Goal: Information Seeking & Learning: Learn about a topic

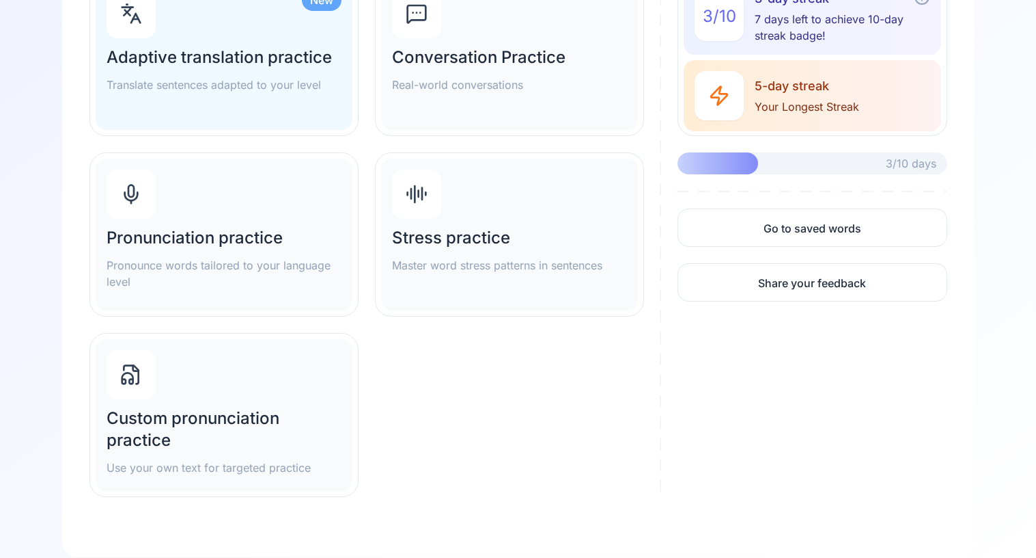
scroll to position [205, 0]
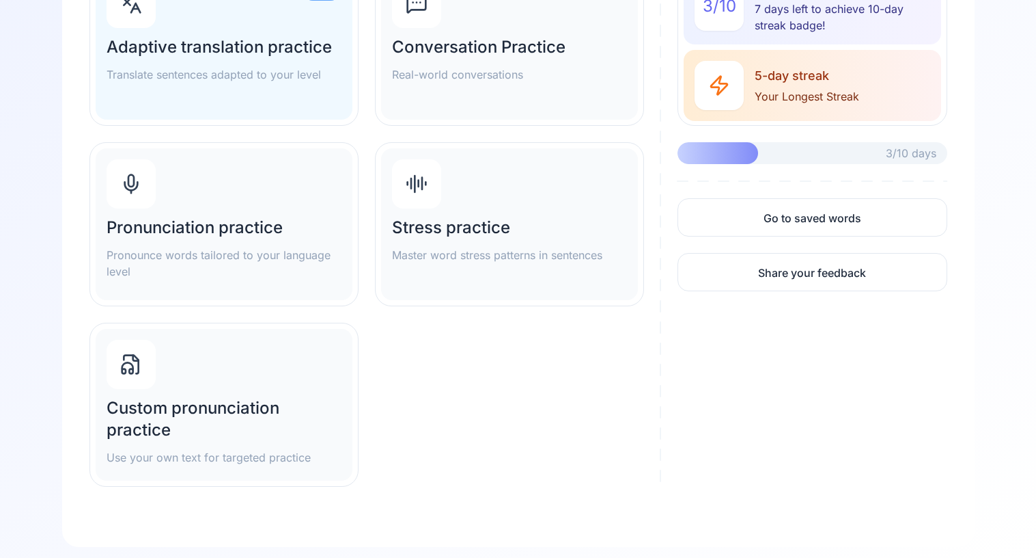
click at [290, 167] on div "Pronunciation practice Pronounce words tailored to your language level" at bounding box center [224, 224] width 257 height 152
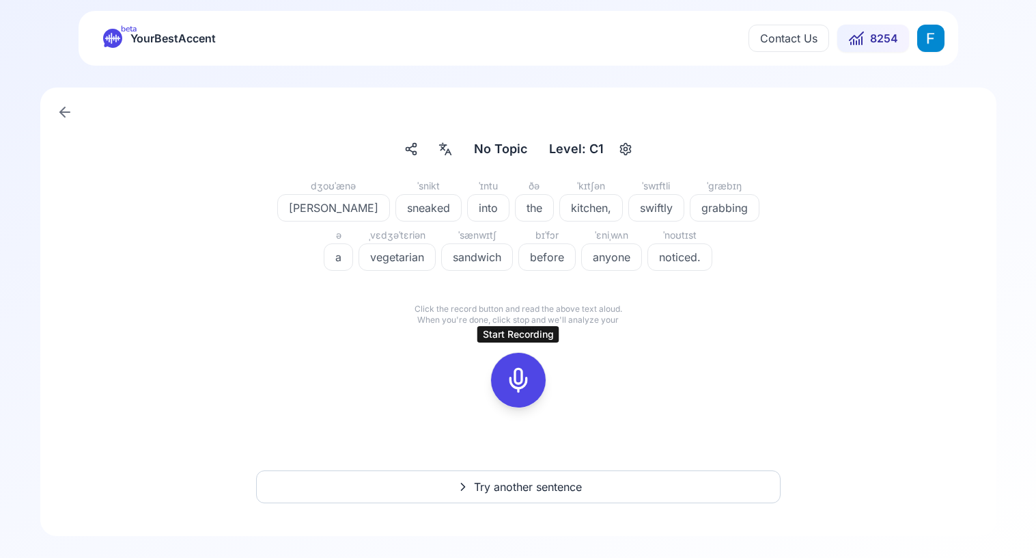
click at [508, 396] on div at bounding box center [518, 380] width 33 height 55
click at [520, 381] on icon at bounding box center [518, 379] width 27 height 27
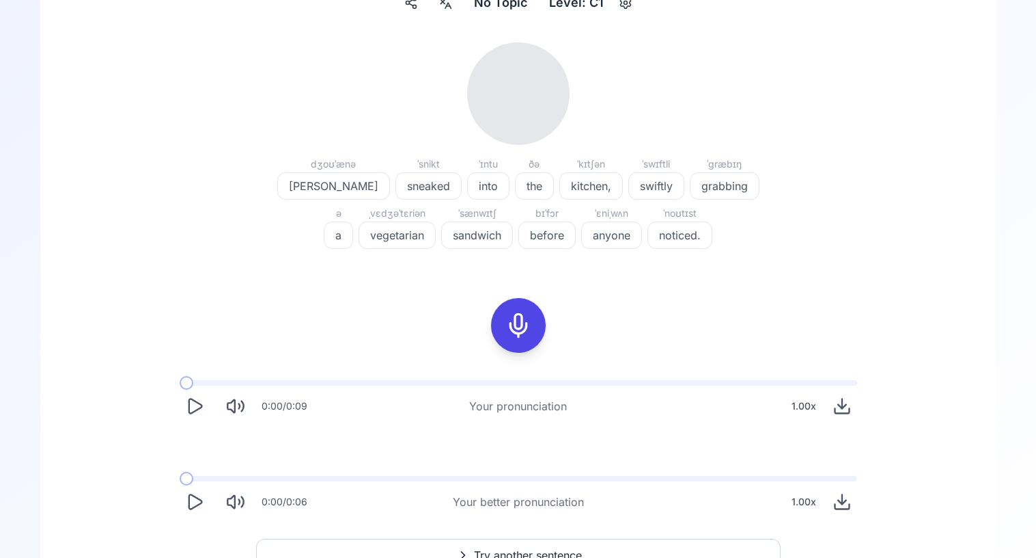
scroll to position [148, 0]
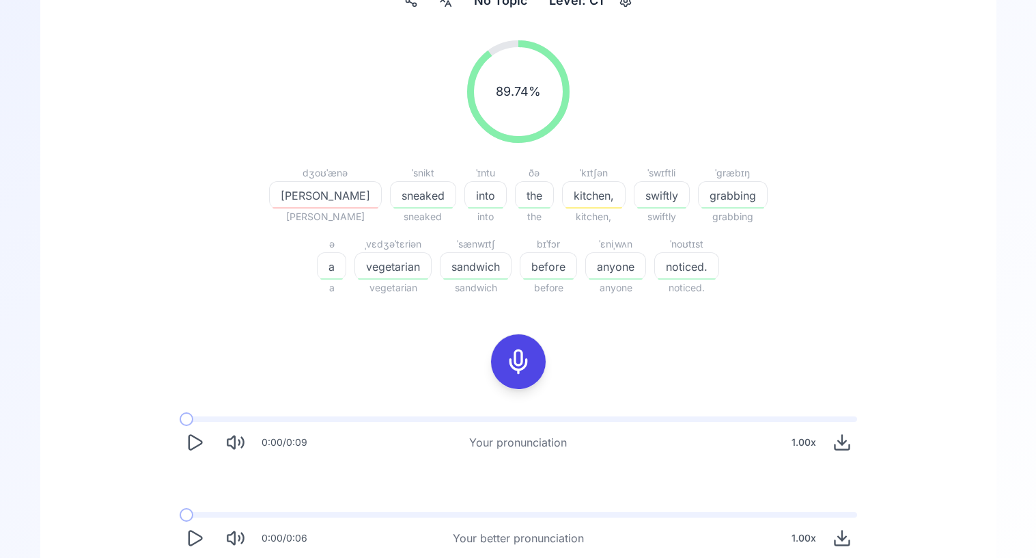
click at [196, 445] on icon "Play" at bounding box center [195, 442] width 13 height 14
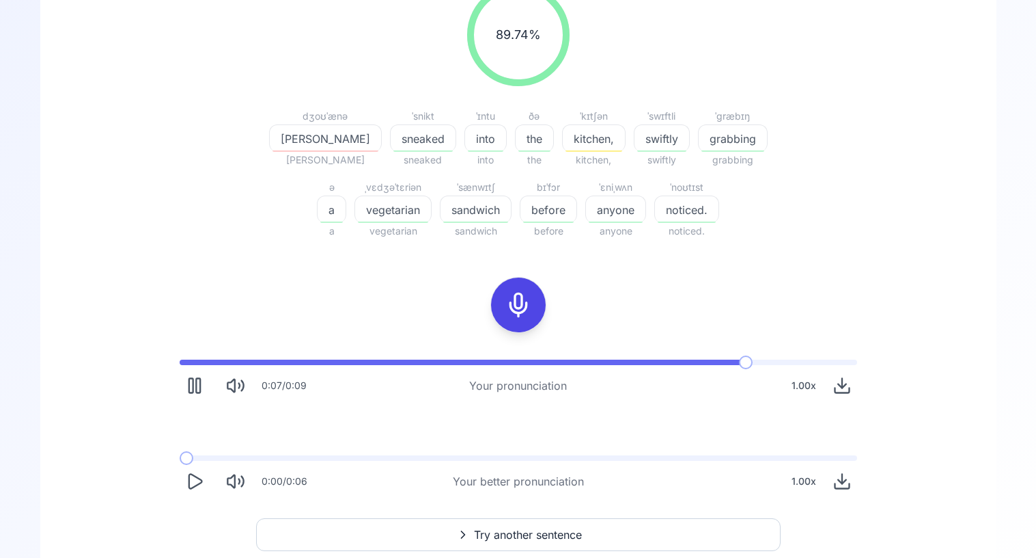
scroll to position [219, 0]
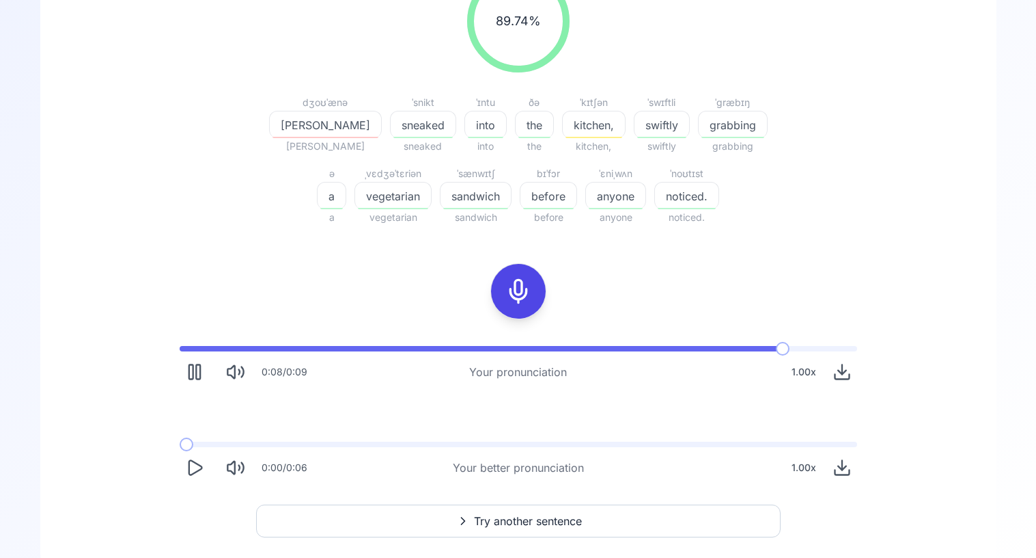
click at [197, 480] on button "Play" at bounding box center [195, 467] width 30 height 30
click at [187, 376] on icon "Play" at bounding box center [194, 371] width 19 height 19
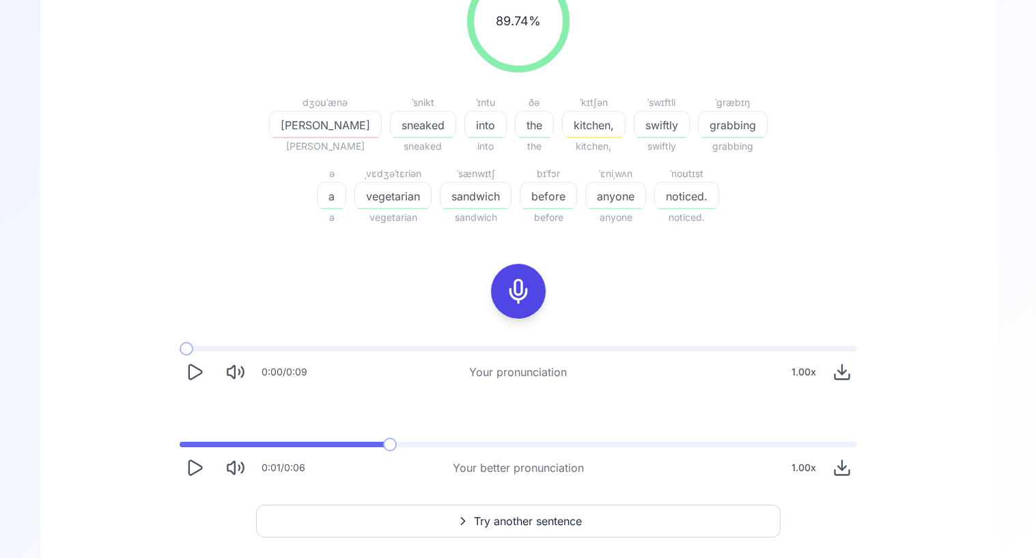
click at [187, 376] on icon "Play" at bounding box center [194, 371] width 19 height 19
click at [187, 376] on icon "Pause" at bounding box center [194, 371] width 19 height 19
click at [518, 311] on div at bounding box center [518, 291] width 33 height 55
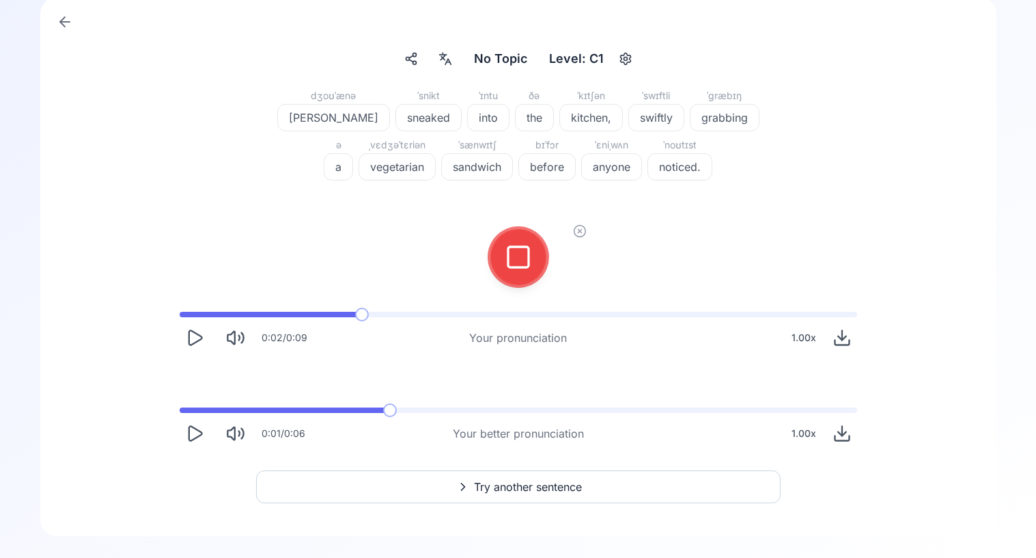
click at [537, 261] on button at bounding box center [518, 257] width 55 height 55
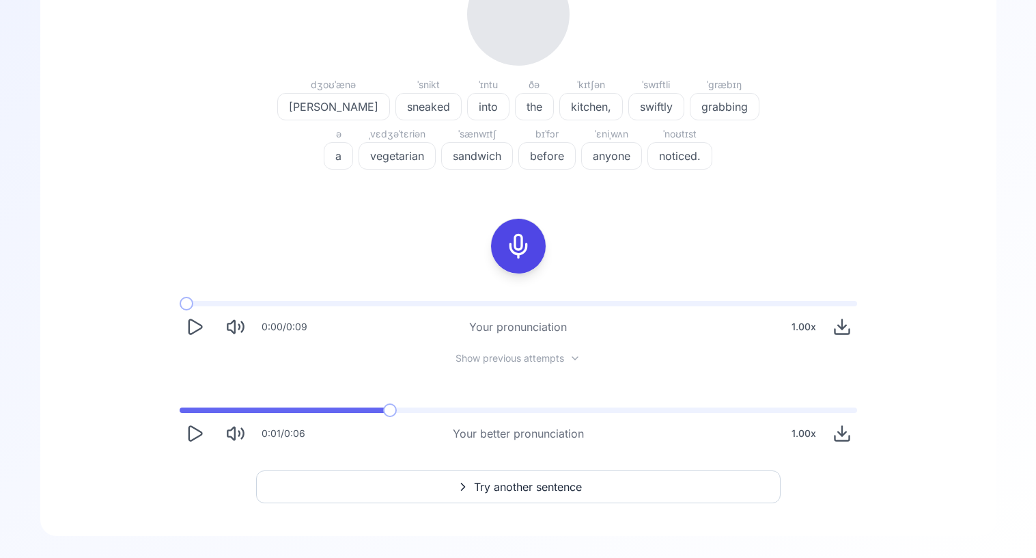
scroll to position [219, 0]
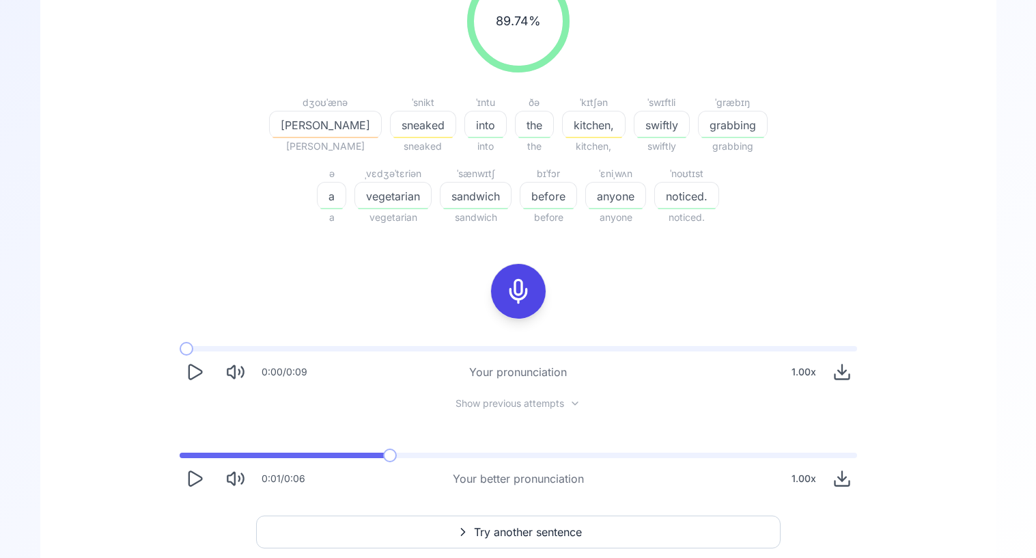
click at [201, 374] on icon "Play" at bounding box center [194, 371] width 19 height 19
click at [200, 366] on icon "Play" at bounding box center [194, 371] width 19 height 19
click at [841, 379] on icon "Download audio" at bounding box center [842, 376] width 14 height 5
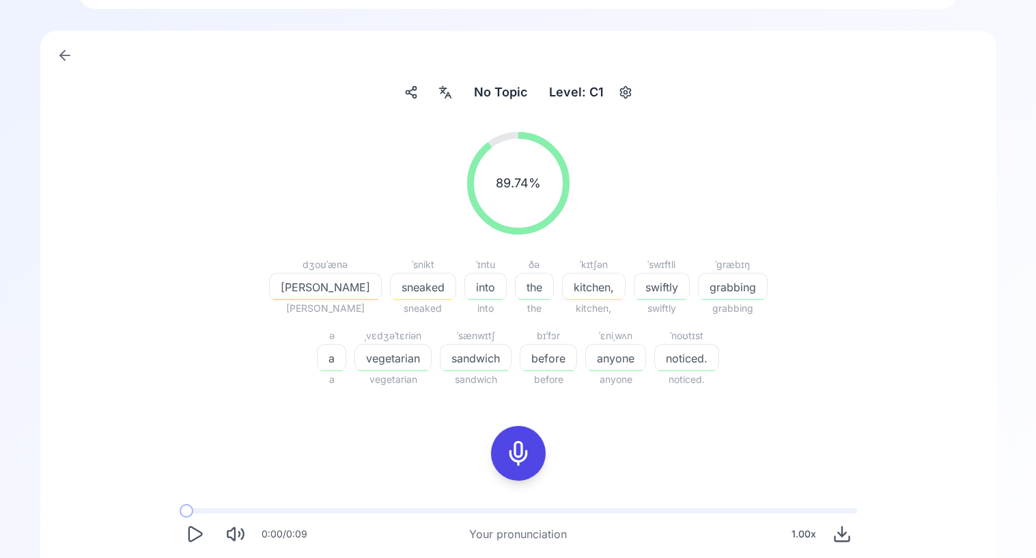
scroll to position [264, 0]
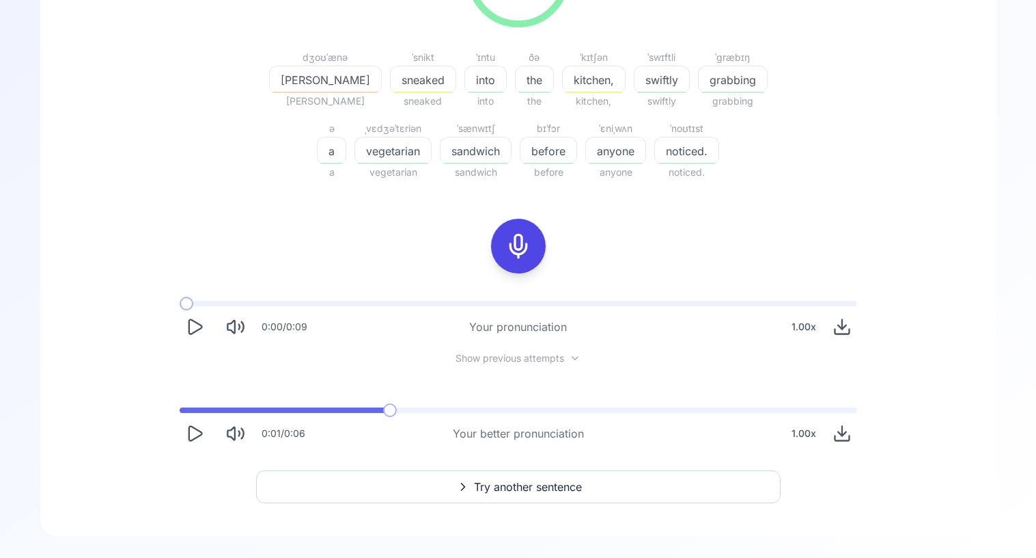
click at [198, 426] on icon "Play" at bounding box center [194, 433] width 19 height 19
click at [180, 408] on span at bounding box center [183, 409] width 7 height 5
click at [346, 492] on button "Try another sentence" at bounding box center [518, 486] width 525 height 33
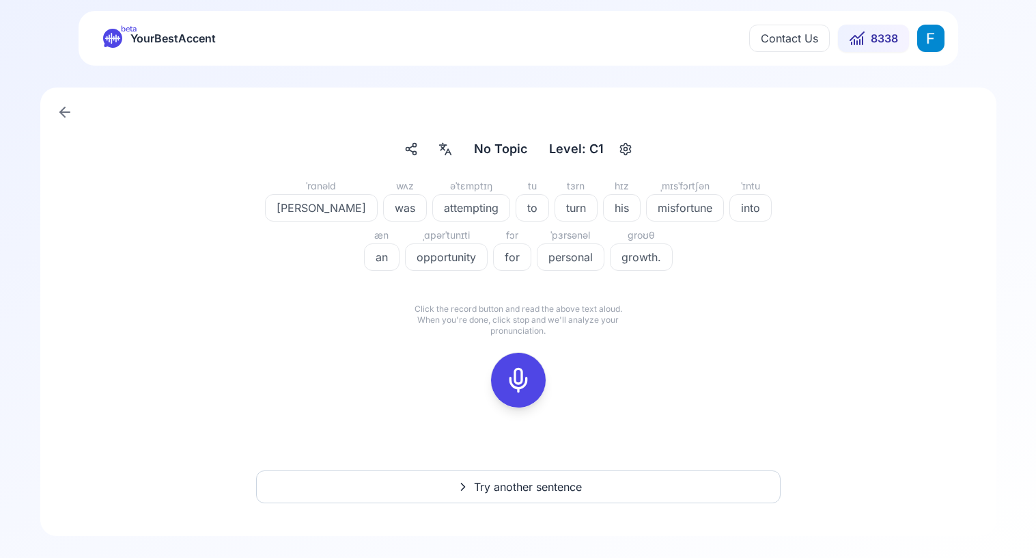
click at [522, 395] on div at bounding box center [518, 380] width 33 height 55
click at [527, 389] on rect at bounding box center [518, 380] width 20 height 20
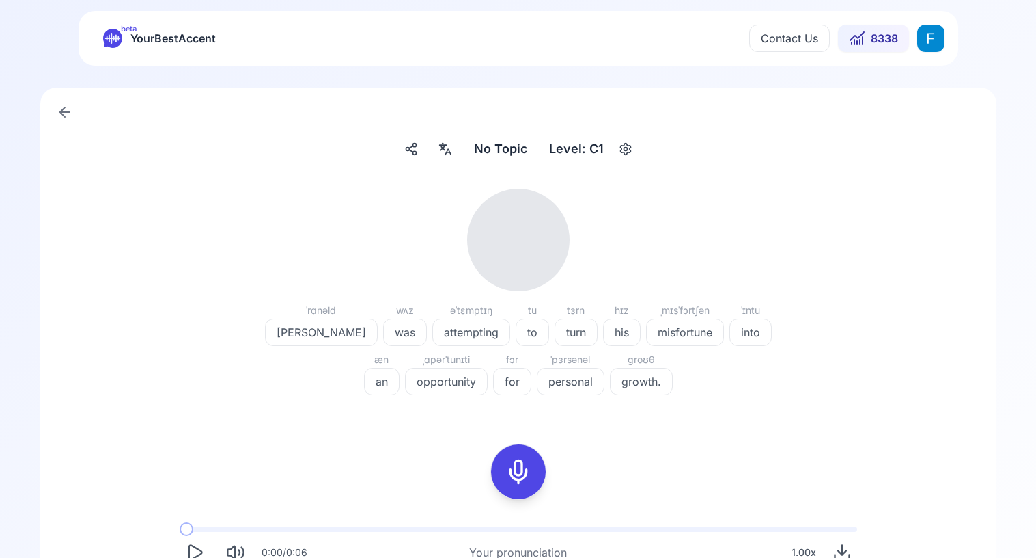
click at [195, 549] on icon "Play" at bounding box center [194, 551] width 19 height 19
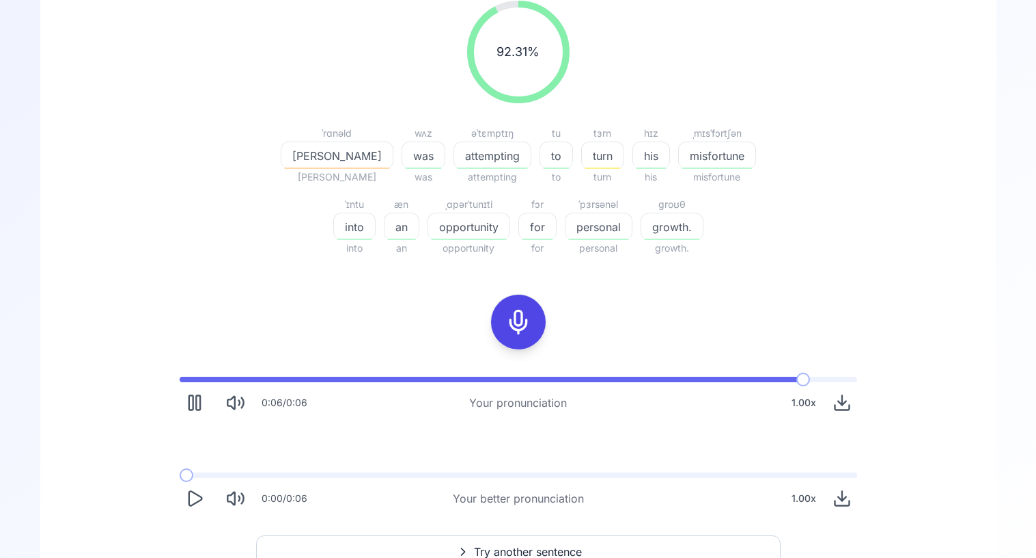
scroll to position [191, 0]
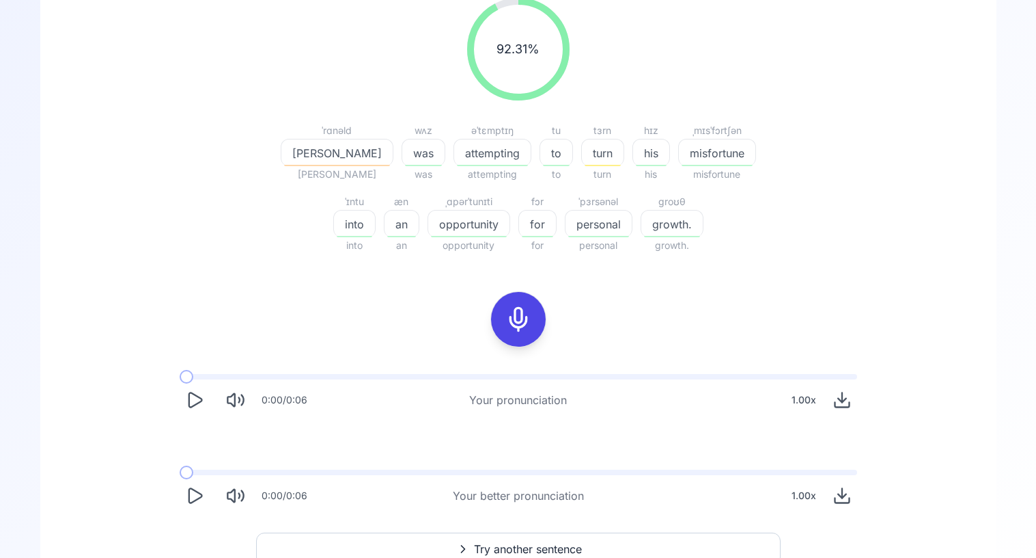
click at [193, 410] on button "Play" at bounding box center [195, 400] width 30 height 30
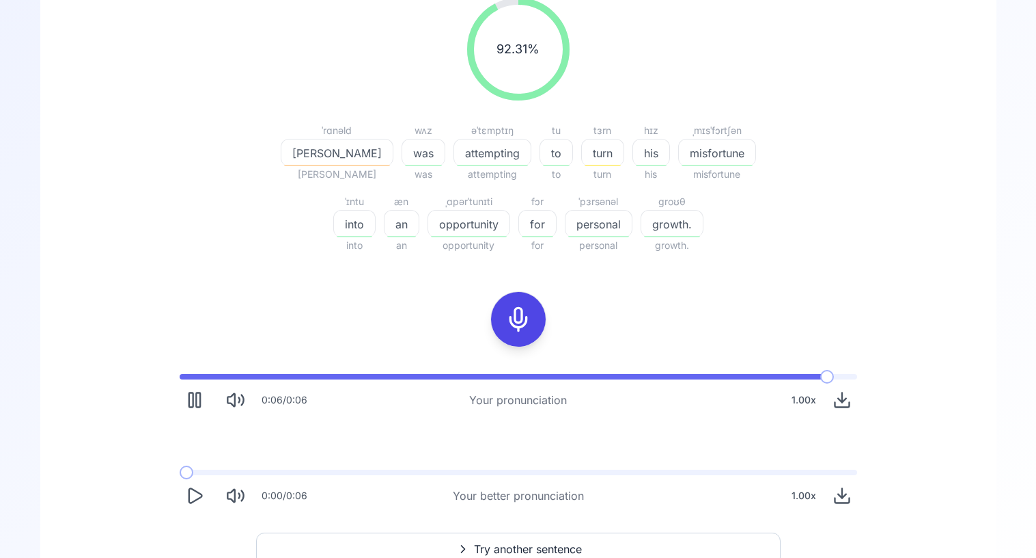
click at [196, 492] on icon "Play" at bounding box center [194, 495] width 19 height 19
click at [193, 482] on button "Pause" at bounding box center [195, 495] width 30 height 30
click at [191, 392] on icon "Play" at bounding box center [195, 399] width 13 height 14
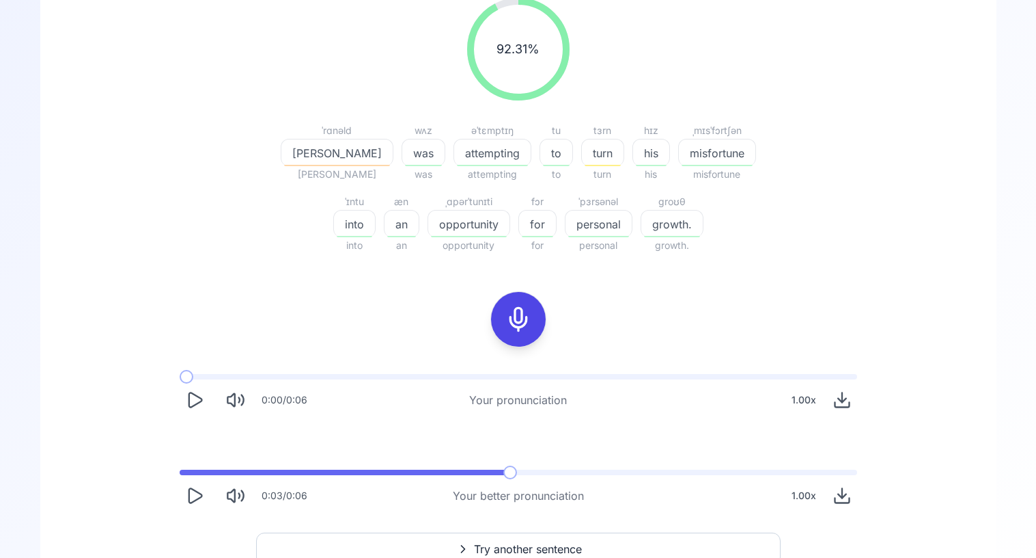
click at [191, 392] on icon "Play" at bounding box center [195, 399] width 13 height 14
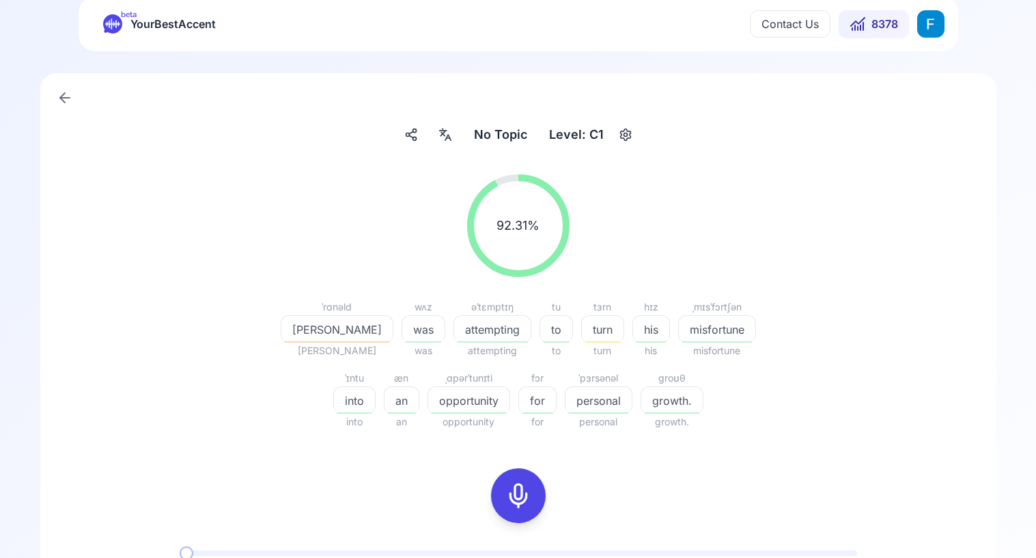
scroll to position [0, 0]
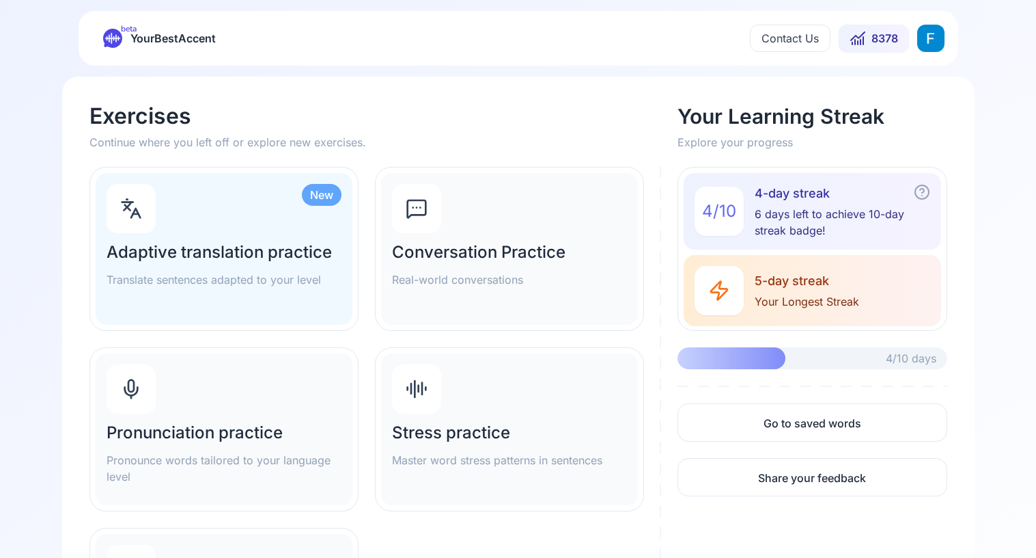
click at [201, 424] on h2 "Pronunciation practice" at bounding box center [224, 433] width 235 height 22
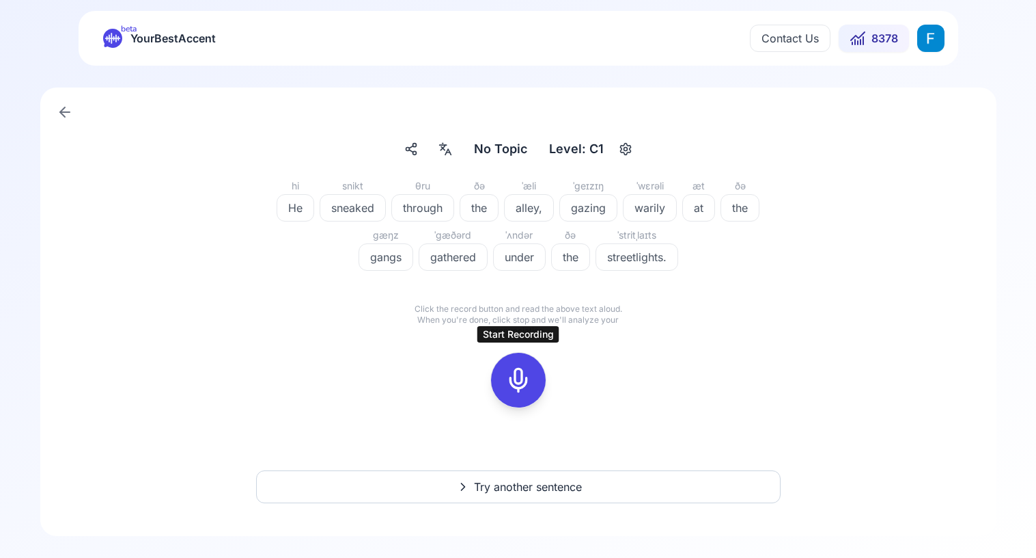
click at [520, 380] on icon at bounding box center [518, 379] width 27 height 27
click at [532, 372] on div at bounding box center [518, 380] width 33 height 55
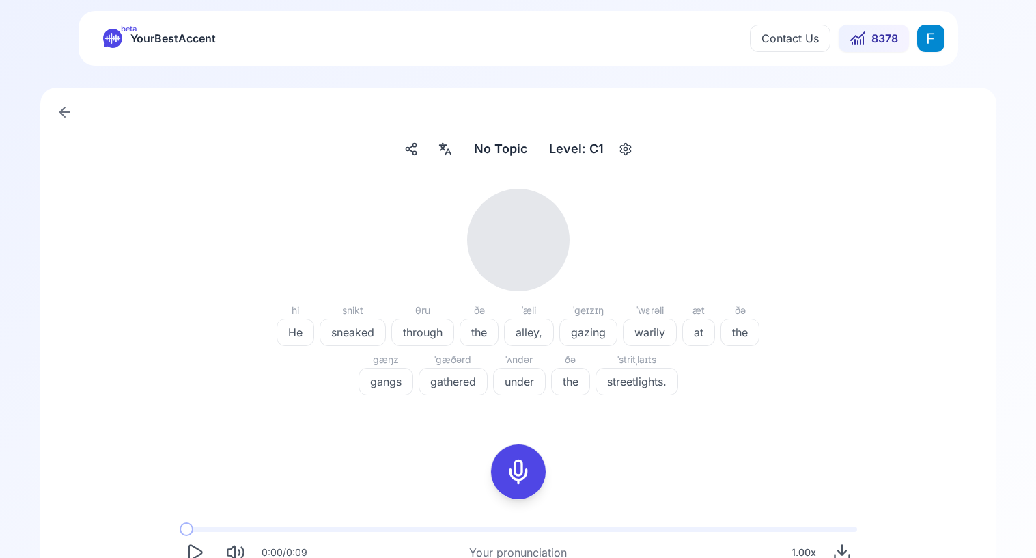
click at [196, 547] on icon "Play" at bounding box center [194, 551] width 19 height 19
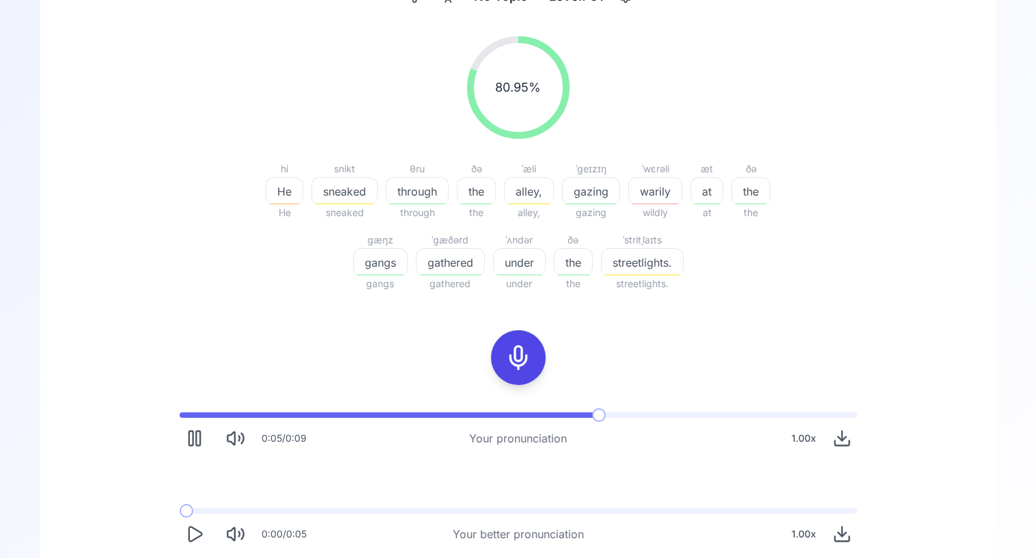
scroll to position [153, 0]
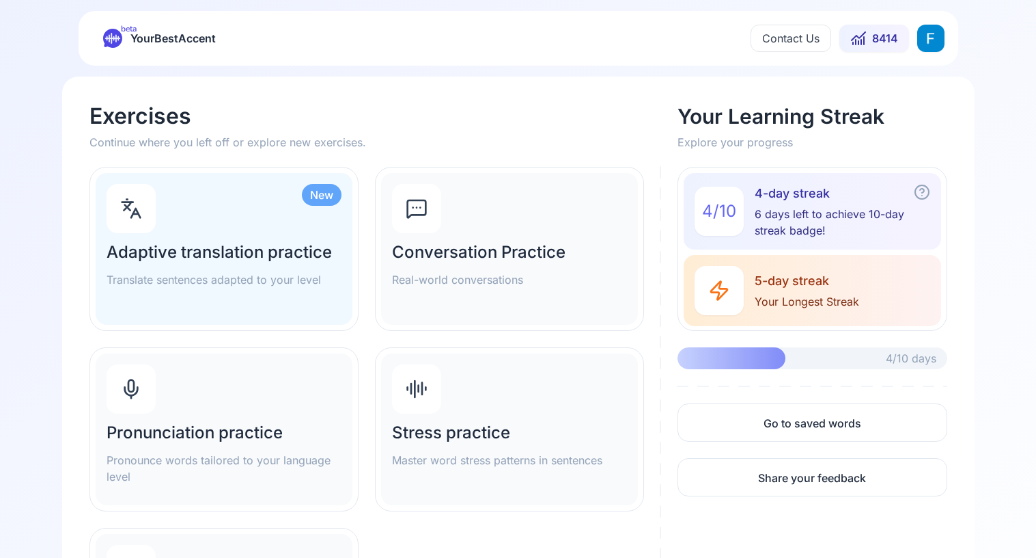
click at [935, 41] on html "beta YourBestAccent Contact Us 8414 Exercises Continue where you left off or ex…" at bounding box center [518, 279] width 1036 height 558
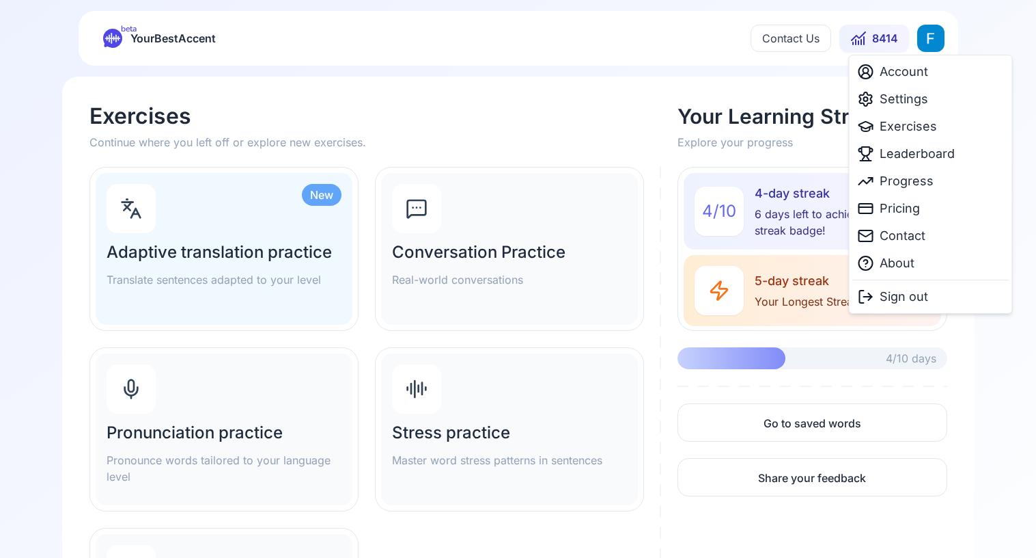
click at [815, 89] on html "beta YourBestAccent Contact Us 8414 Exercises Continue where you left off or ex…" at bounding box center [518, 279] width 1036 height 558
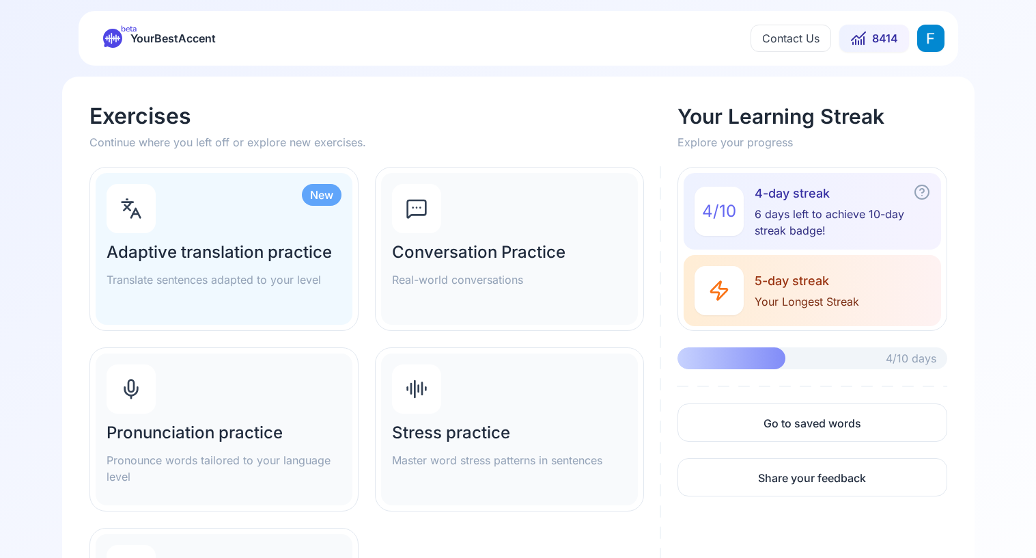
click at [930, 38] on html "beta YourBestAccent Contact Us 8414 Exercises Continue where you left off or ex…" at bounding box center [518, 279] width 1036 height 558
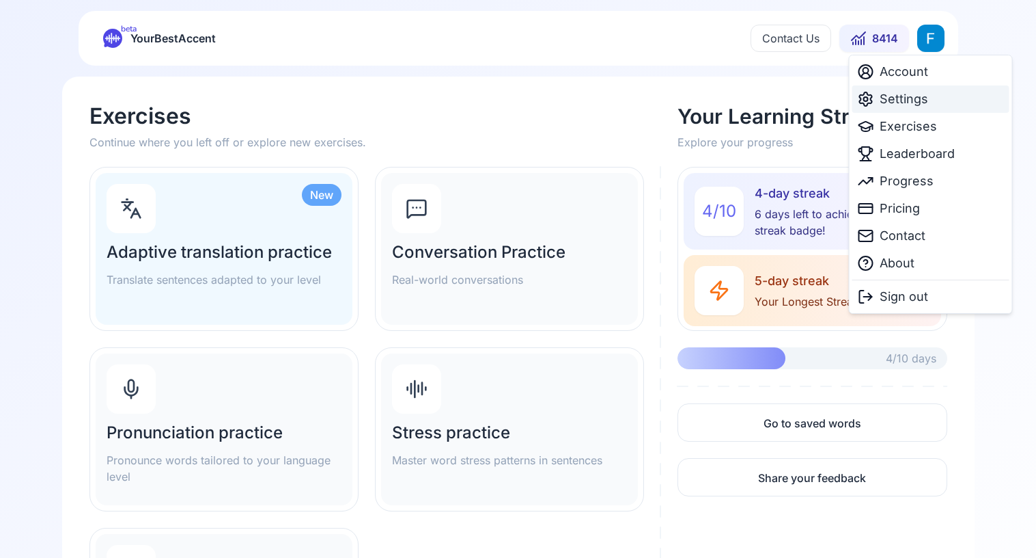
click at [907, 95] on span "Settings" at bounding box center [904, 99] width 49 height 19
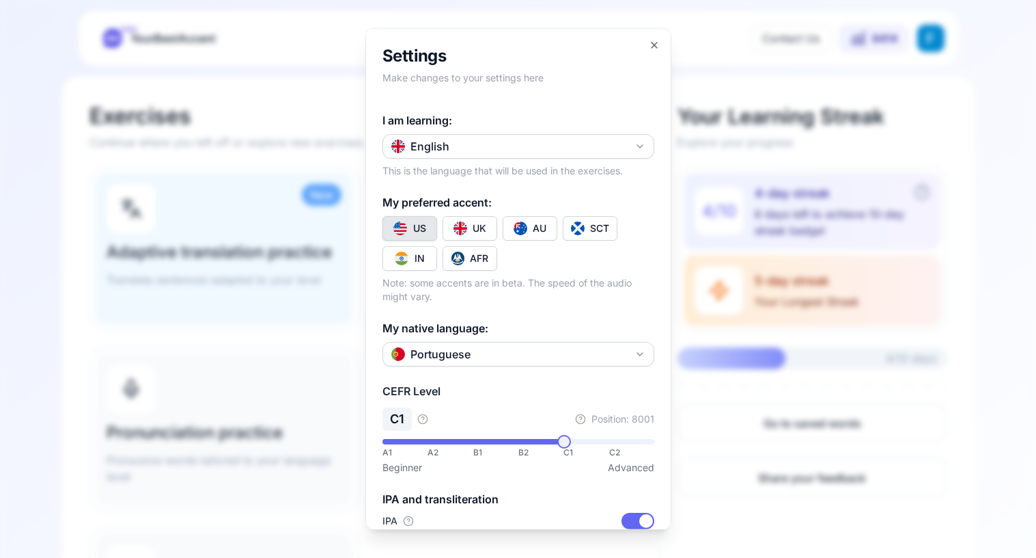
click at [579, 135] on button "English" at bounding box center [519, 146] width 272 height 25
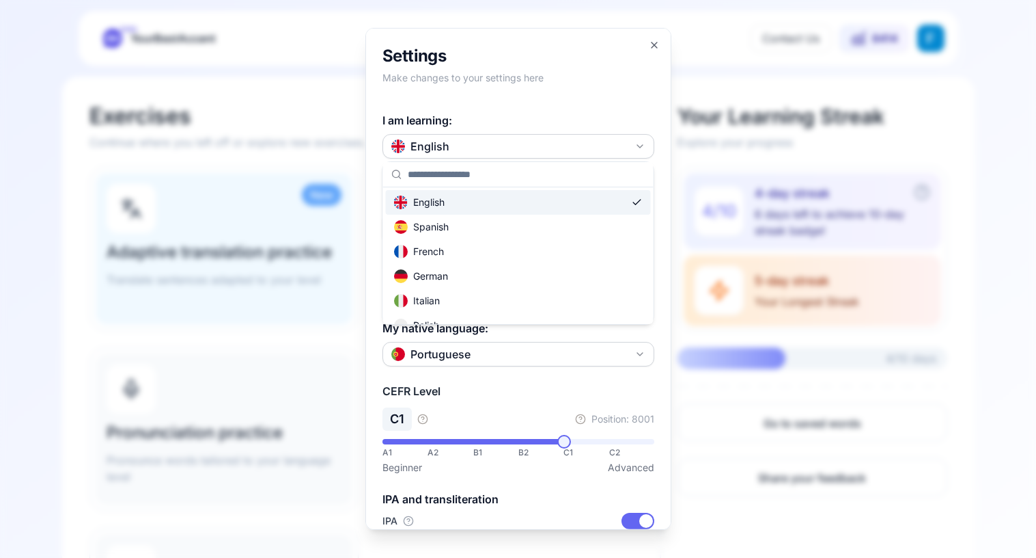
click at [579, 111] on div at bounding box center [518, 279] width 1036 height 558
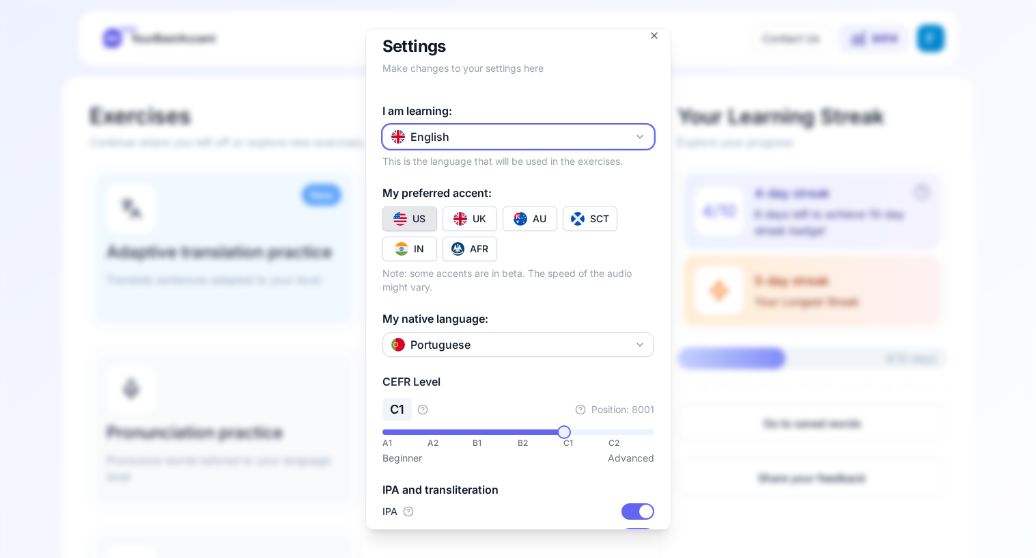
scroll to position [5, 0]
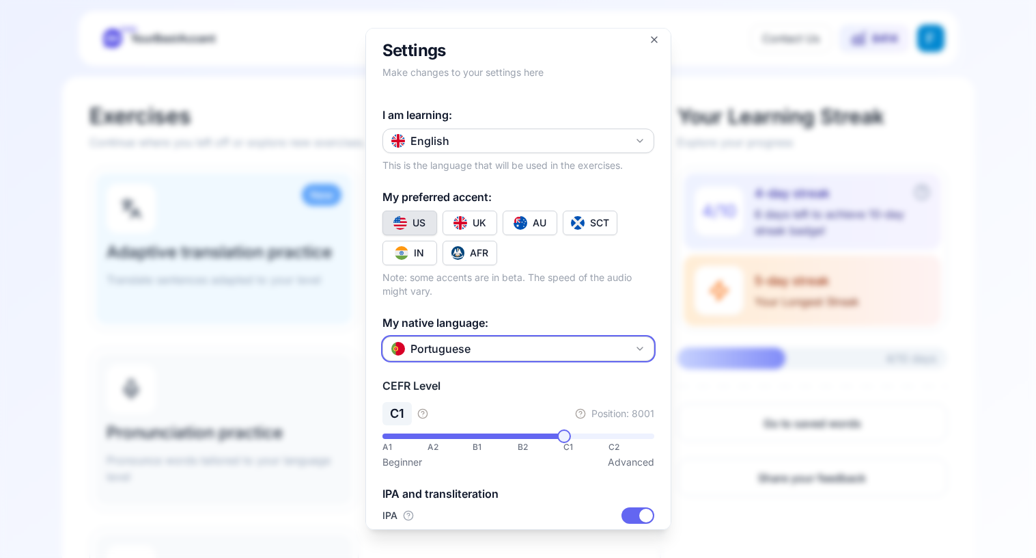
click at [558, 345] on button "Portuguese" at bounding box center [519, 348] width 272 height 25
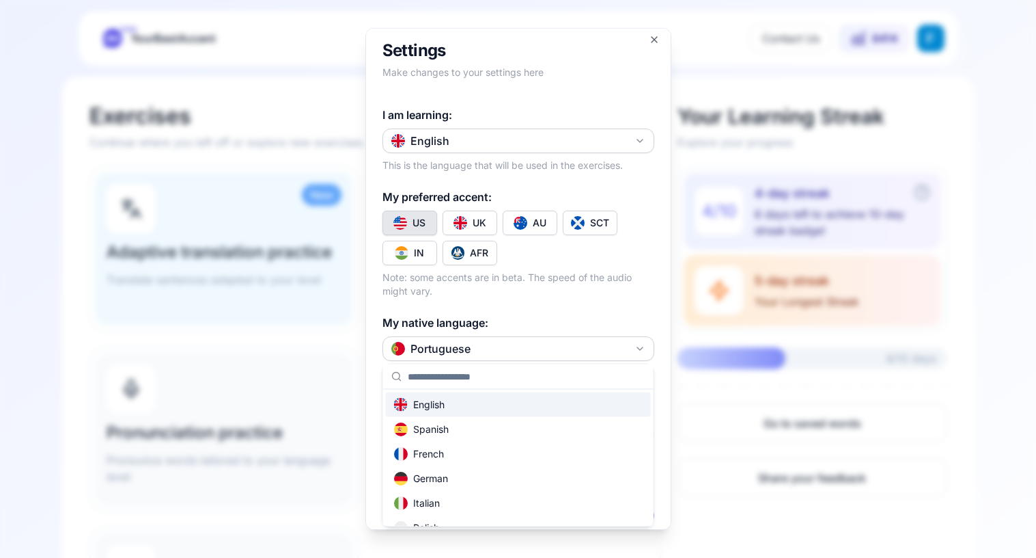
click at [566, 301] on div at bounding box center [518, 279] width 1036 height 558
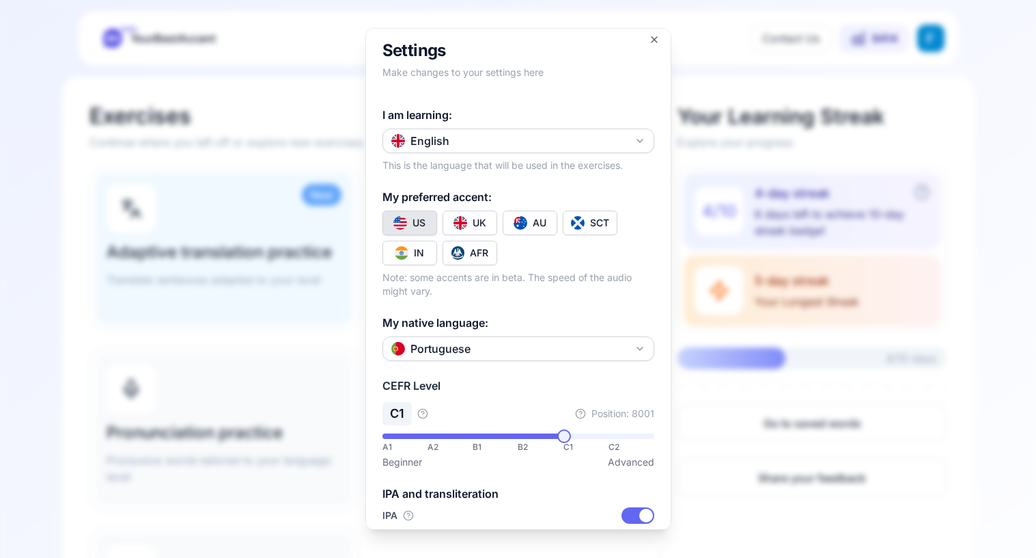
click at [652, 47] on h2 "Settings" at bounding box center [519, 51] width 272 height 22
click at [652, 42] on icon "button" at bounding box center [654, 39] width 11 height 11
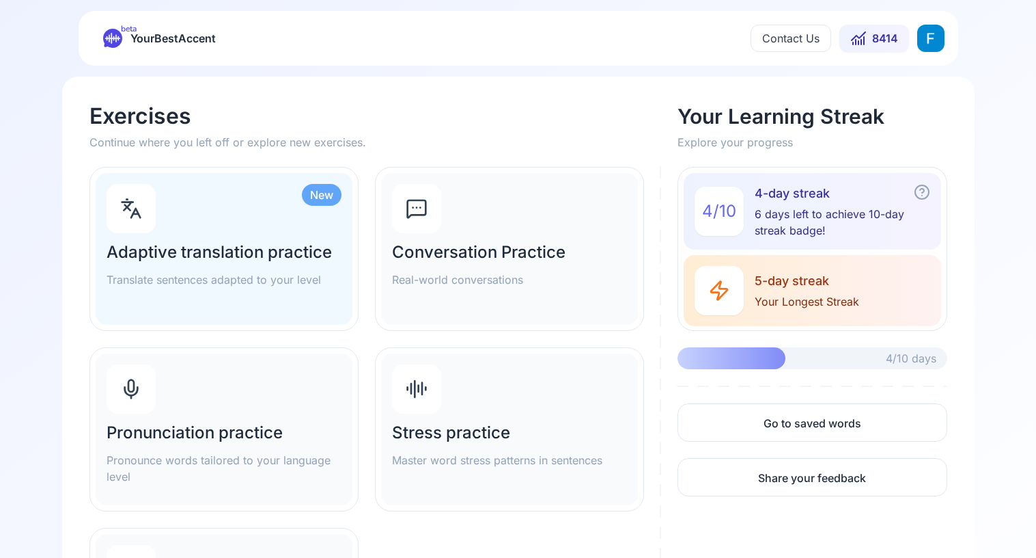
click at [245, 441] on h2 "Pronunciation practice" at bounding box center [224, 433] width 235 height 22
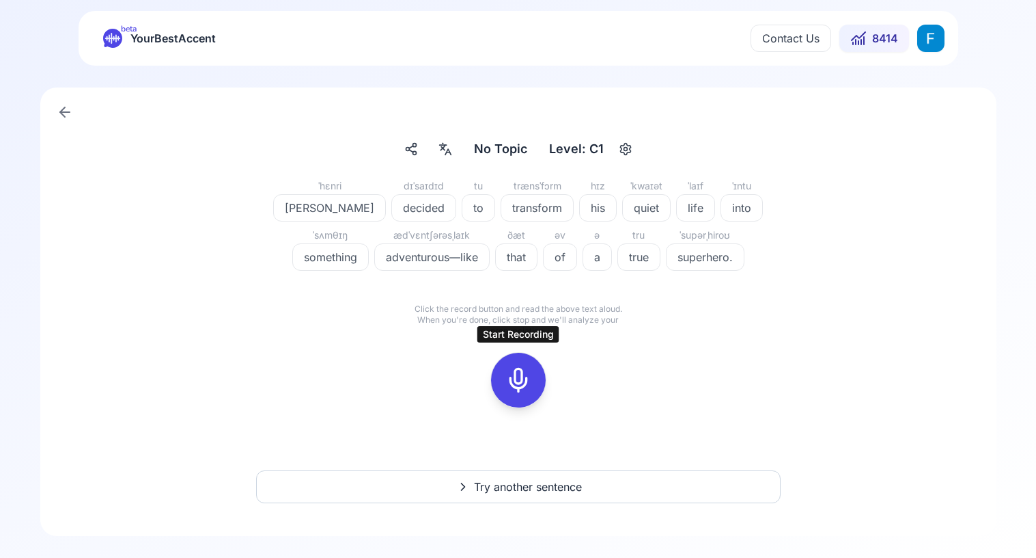
click at [519, 372] on icon at bounding box center [518, 379] width 27 height 27
click at [579, 350] on icon at bounding box center [580, 354] width 14 height 14
click at [524, 378] on icon at bounding box center [518, 379] width 27 height 27
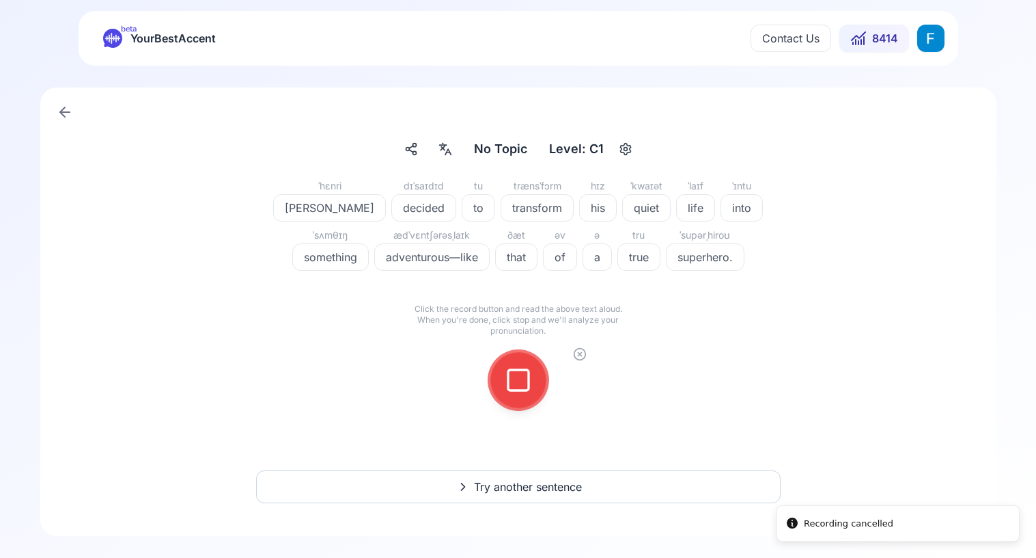
click at [579, 353] on icon at bounding box center [579, 354] width 3 height 3
click at [523, 363] on div at bounding box center [518, 380] width 33 height 55
click at [532, 376] on div at bounding box center [518, 380] width 33 height 55
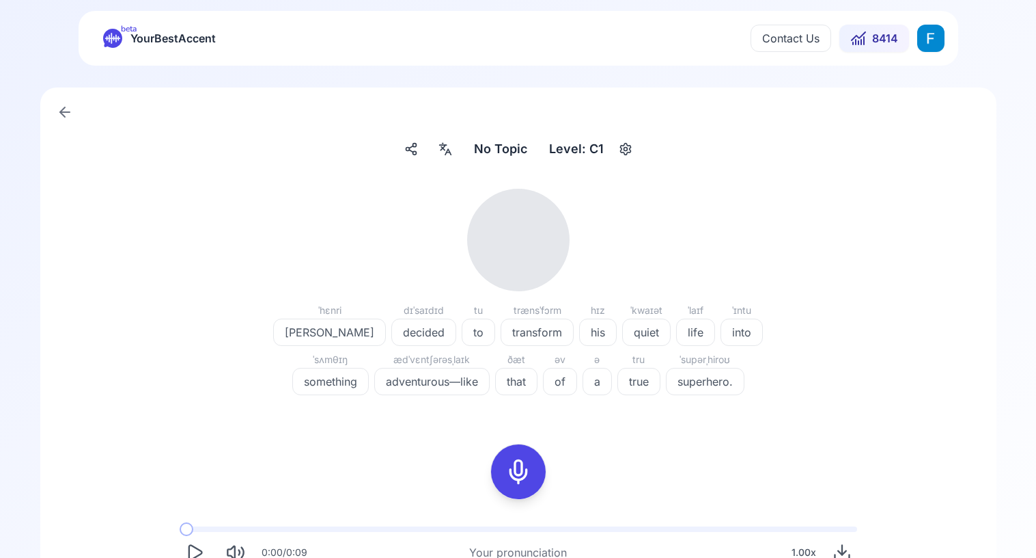
click at [191, 551] on icon "Play" at bounding box center [194, 551] width 19 height 19
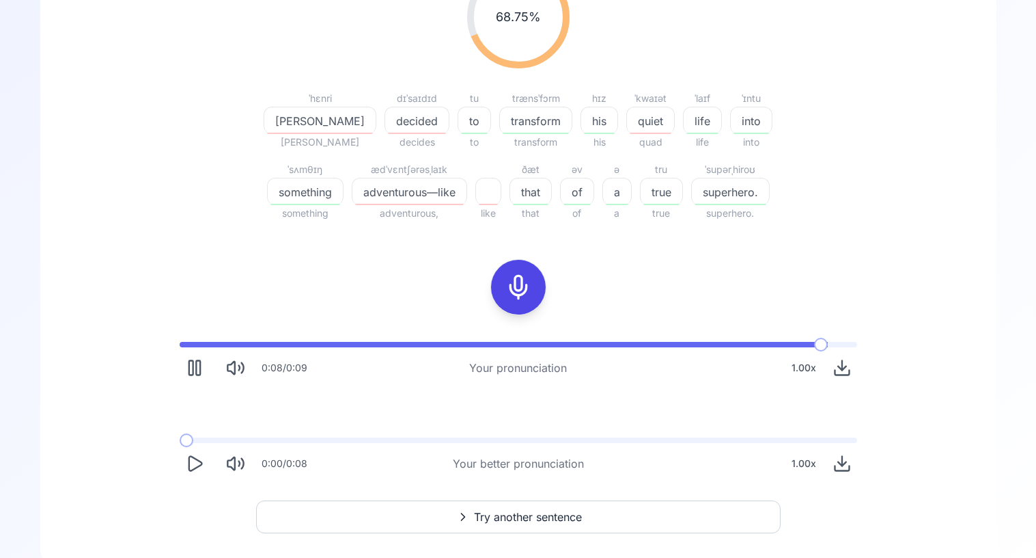
scroll to position [253, 0]
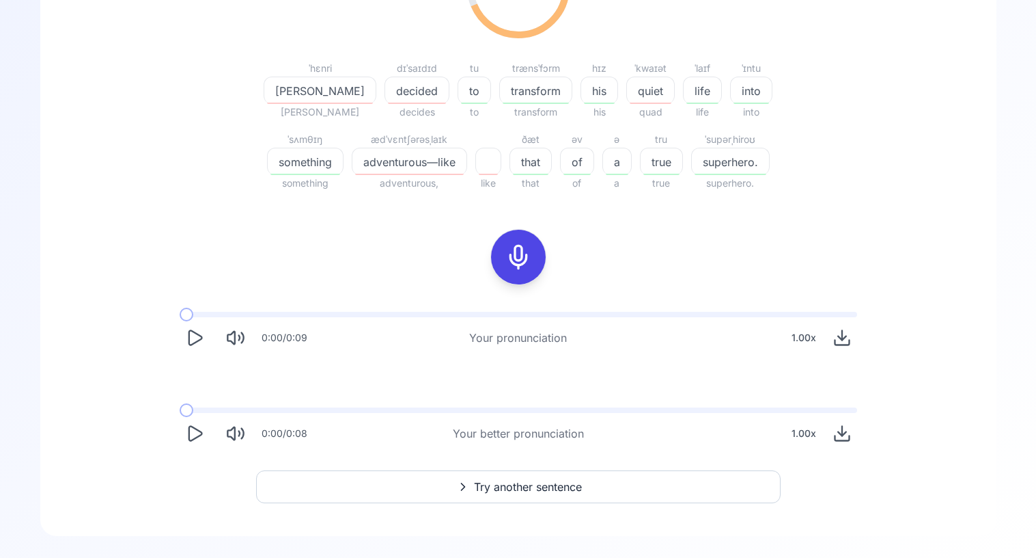
click at [203, 424] on icon "Play" at bounding box center [194, 433] width 19 height 19
click at [200, 434] on rect "Pause" at bounding box center [198, 433] width 4 height 14
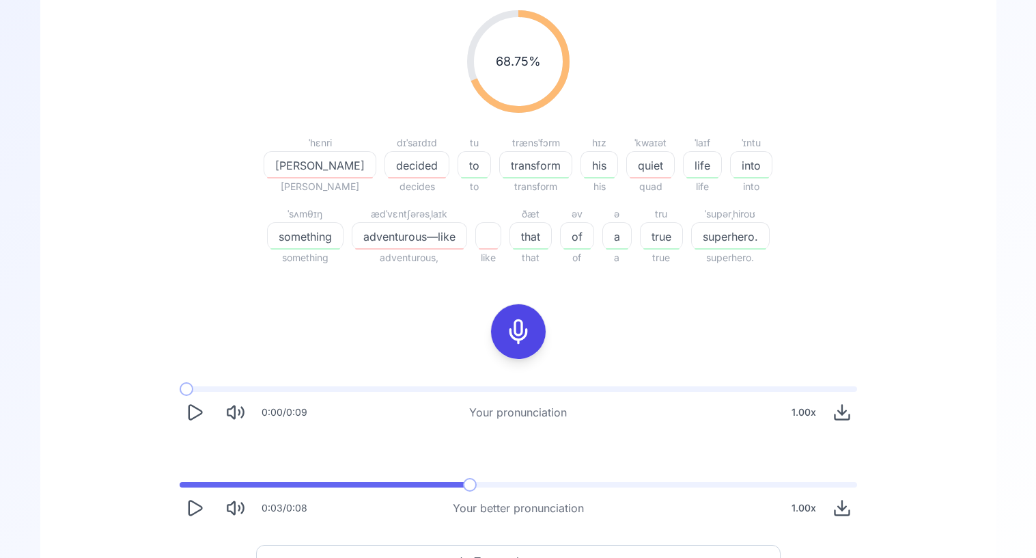
click at [531, 321] on div at bounding box center [518, 331] width 33 height 55
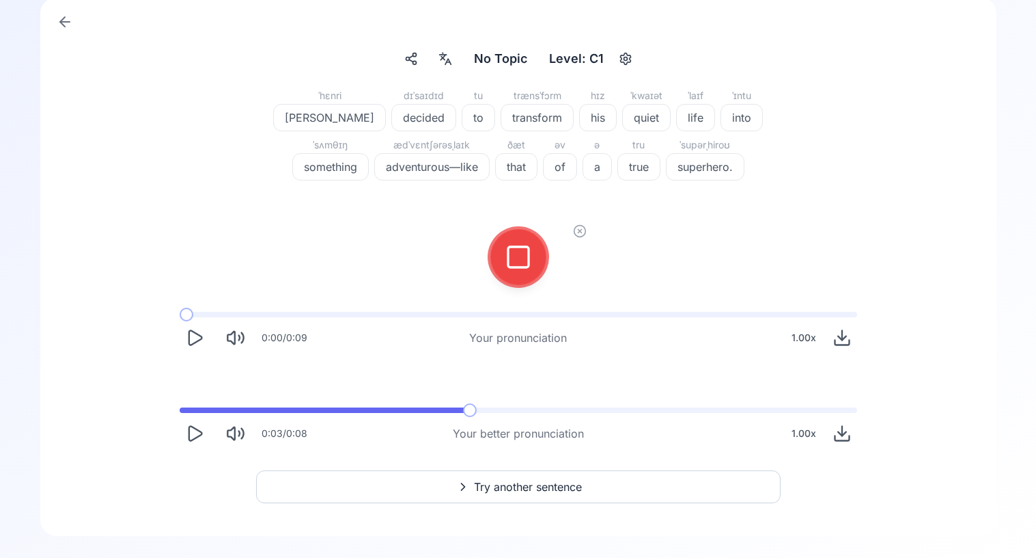
click at [526, 258] on icon at bounding box center [518, 256] width 27 height 27
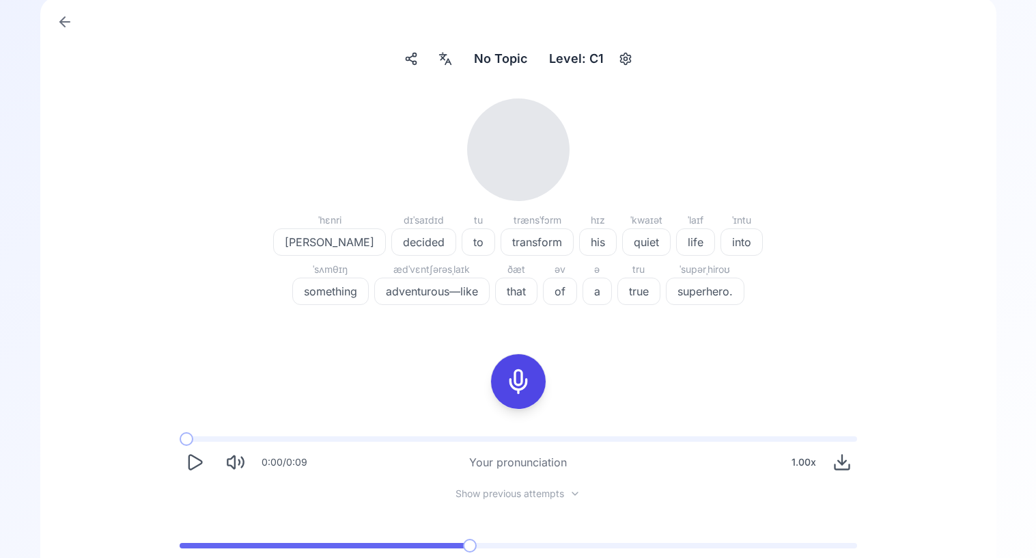
scroll to position [225, 0]
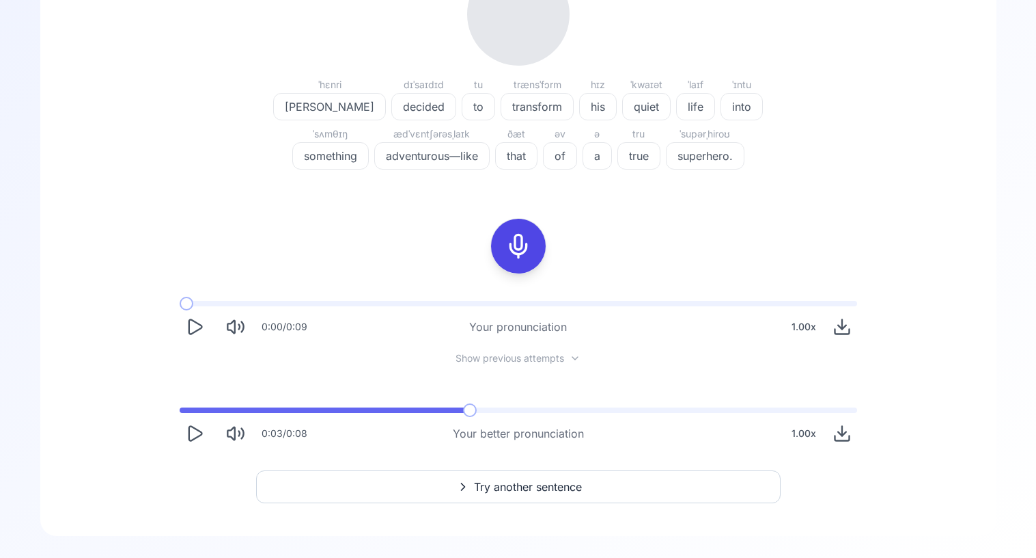
click at [196, 329] on icon "Play" at bounding box center [195, 326] width 13 height 14
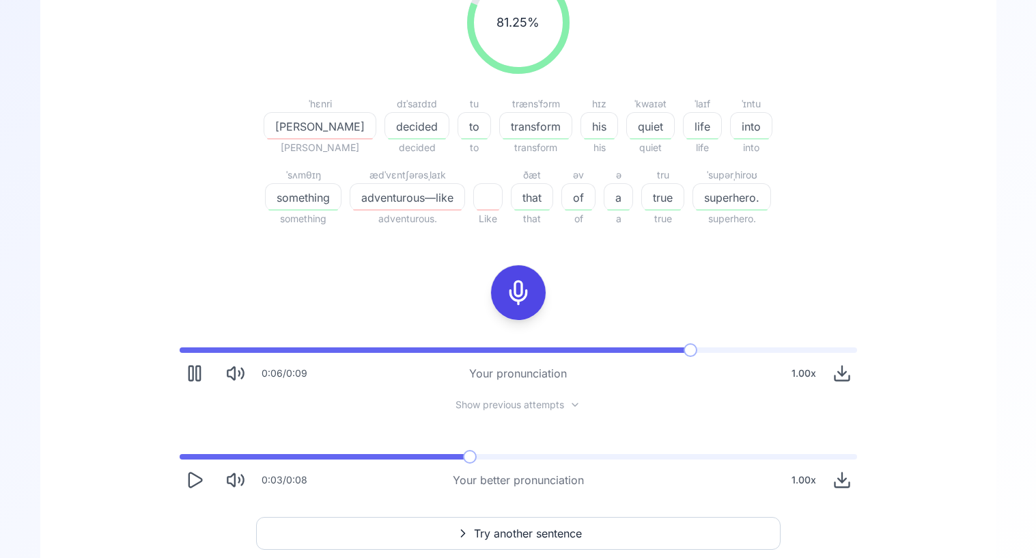
scroll to position [220, 0]
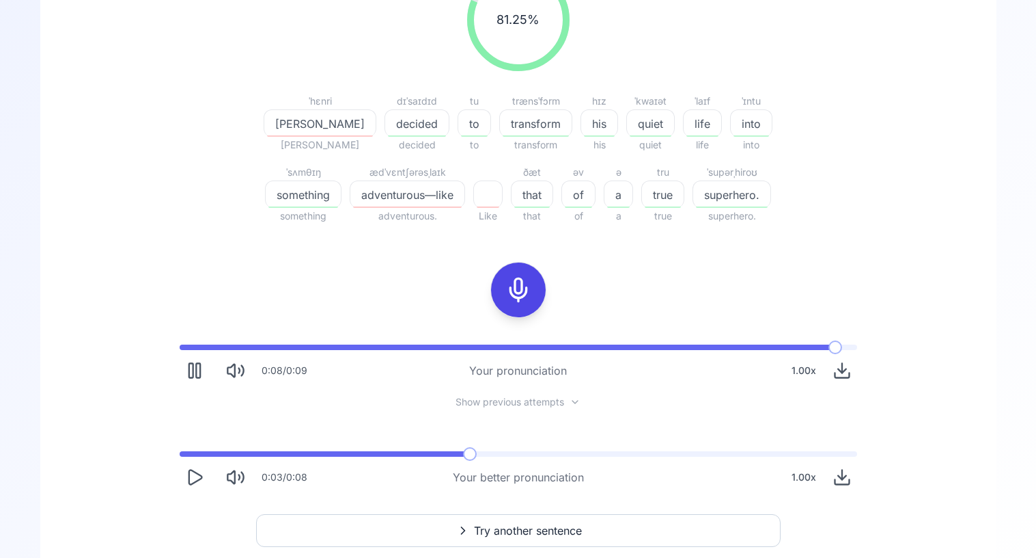
click at [202, 476] on icon "Play" at bounding box center [195, 476] width 13 height 14
drag, startPoint x: 205, startPoint y: 458, endPoint x: 172, endPoint y: 458, distance: 32.8
click at [172, 458] on div "0:05 / 0:08 Your better pronunciation 1.00 x" at bounding box center [519, 471] width 700 height 63
click at [180, 451] on span at bounding box center [180, 453] width 1 height 5
click at [189, 475] on icon "Pause" at bounding box center [194, 476] width 19 height 19
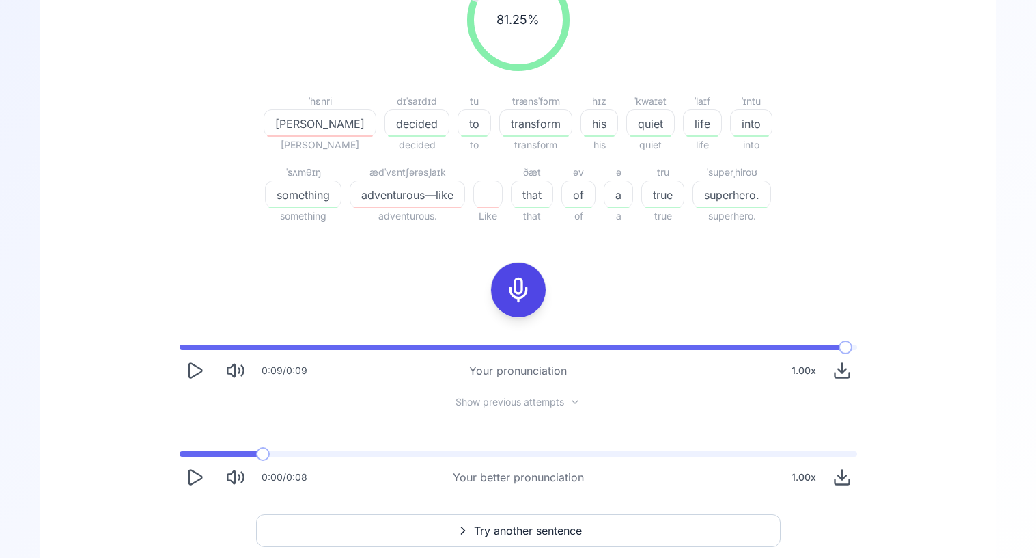
click at [197, 374] on icon "Play" at bounding box center [194, 370] width 19 height 19
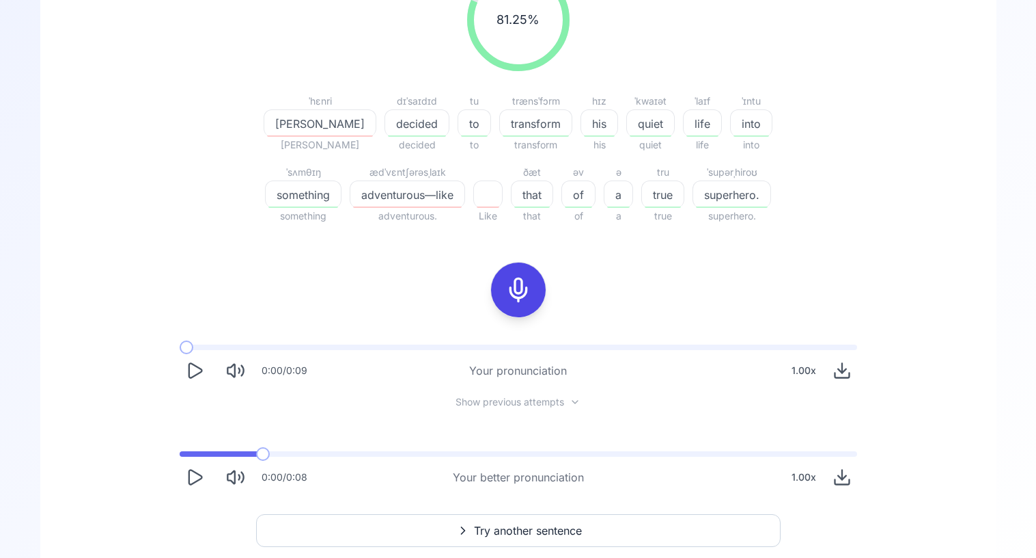
click at [197, 374] on icon "Play" at bounding box center [195, 370] width 13 height 14
